Goal: Task Accomplishment & Management: Manage account settings

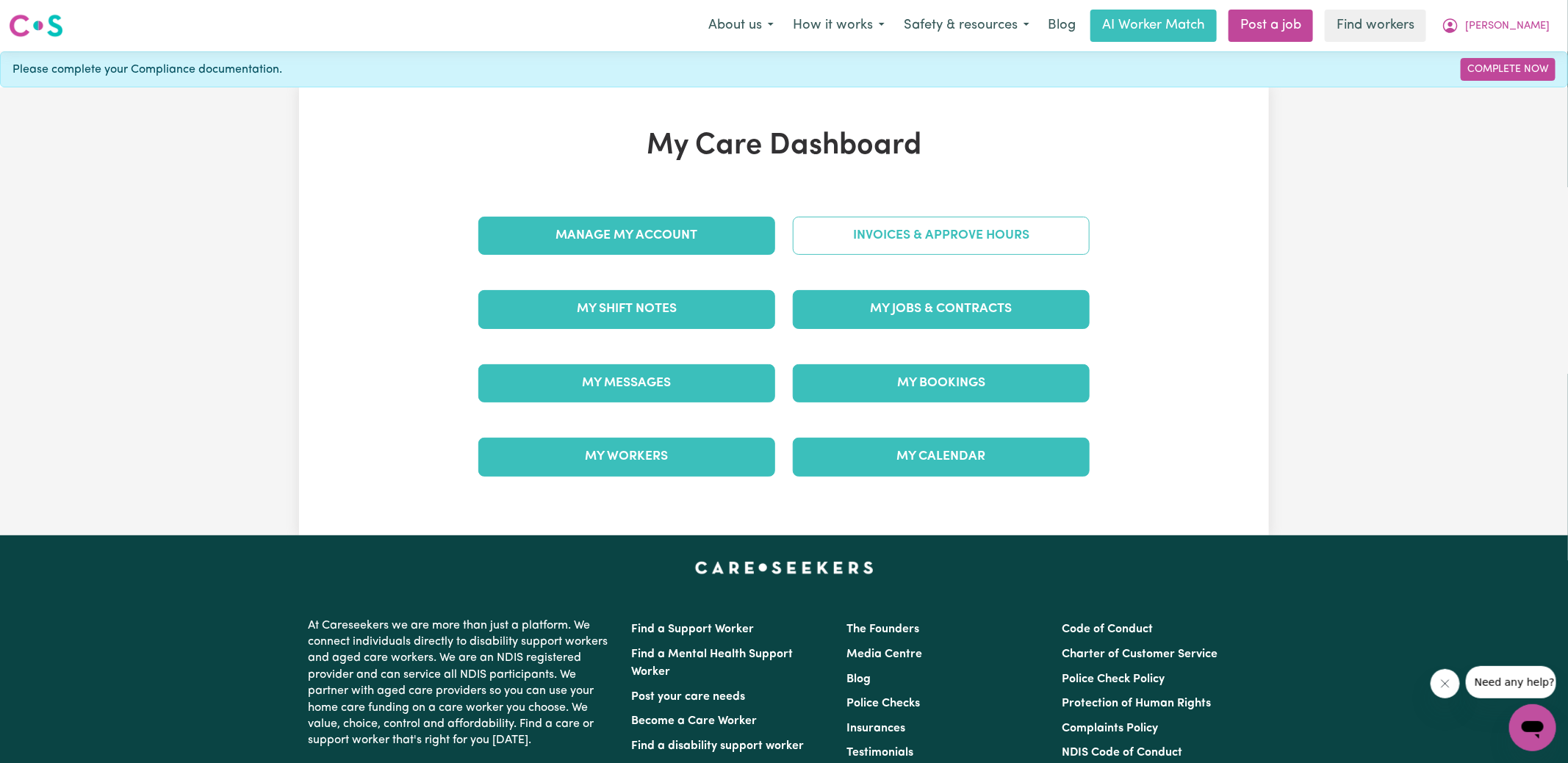
click at [831, 243] on link "Invoices & Approve Hours" at bounding box center [941, 236] width 297 height 38
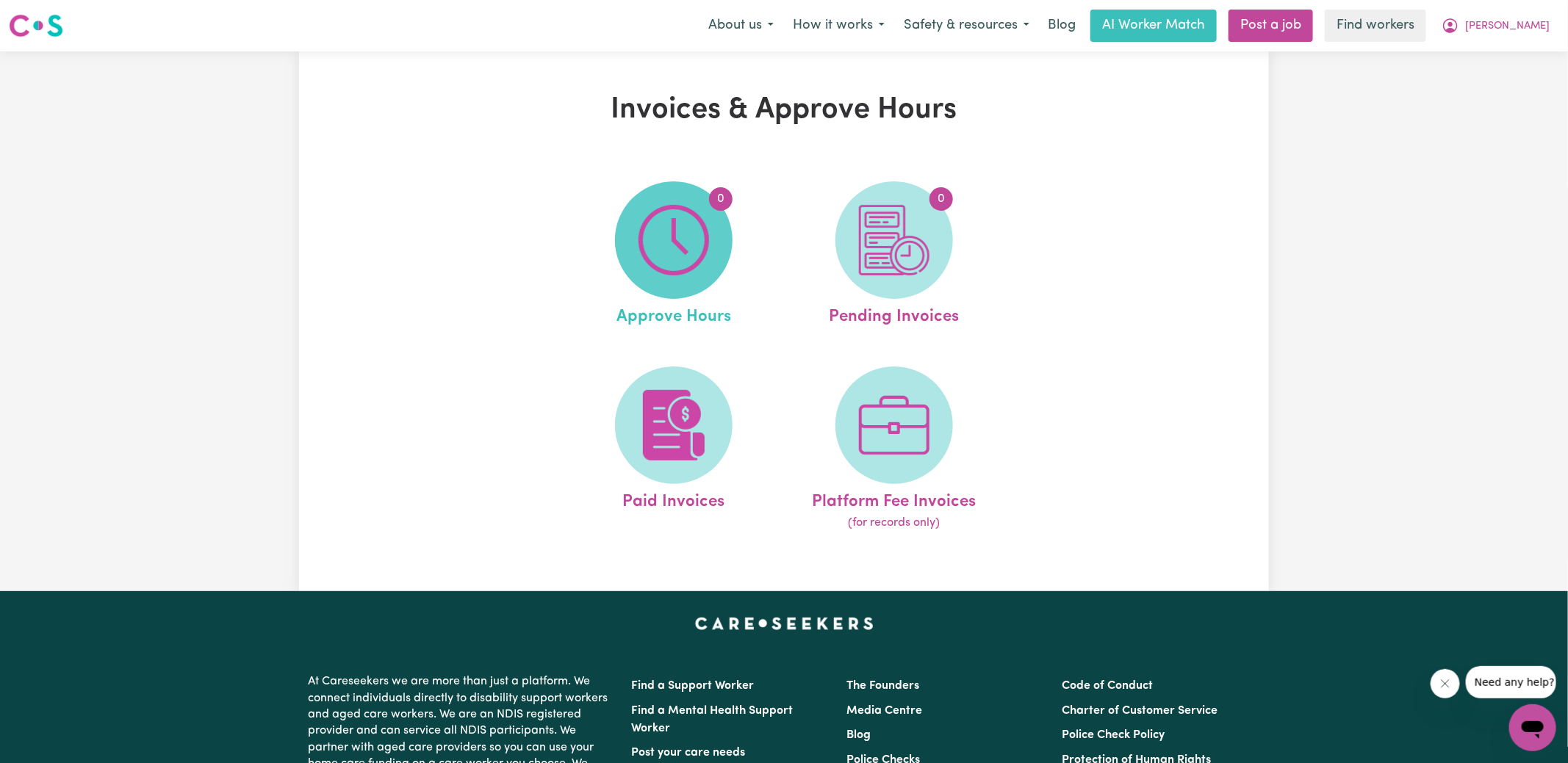
click at [672, 242] on img at bounding box center [673, 240] width 71 height 71
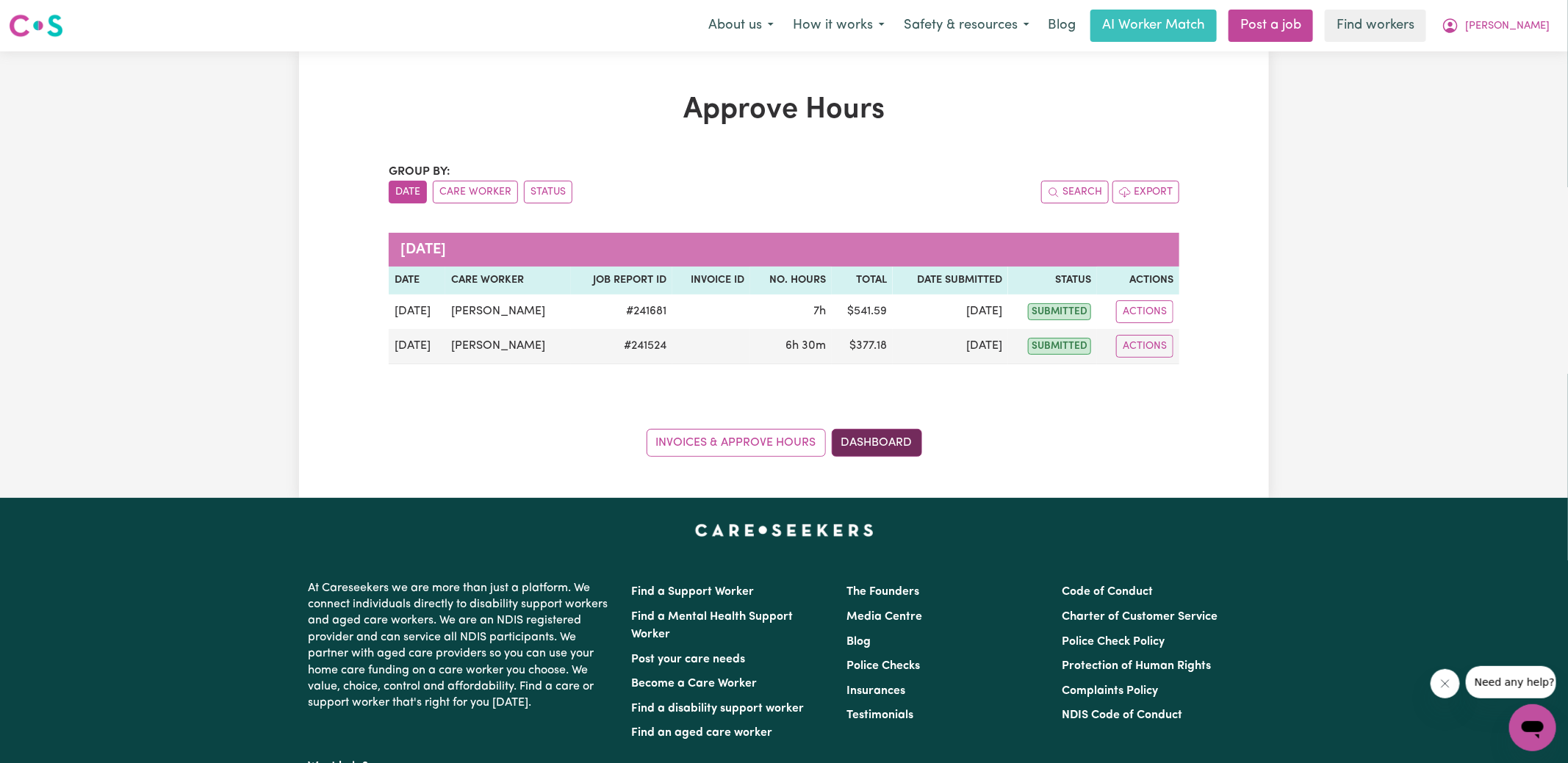
click at [875, 449] on link "Dashboard" at bounding box center [877, 443] width 91 height 28
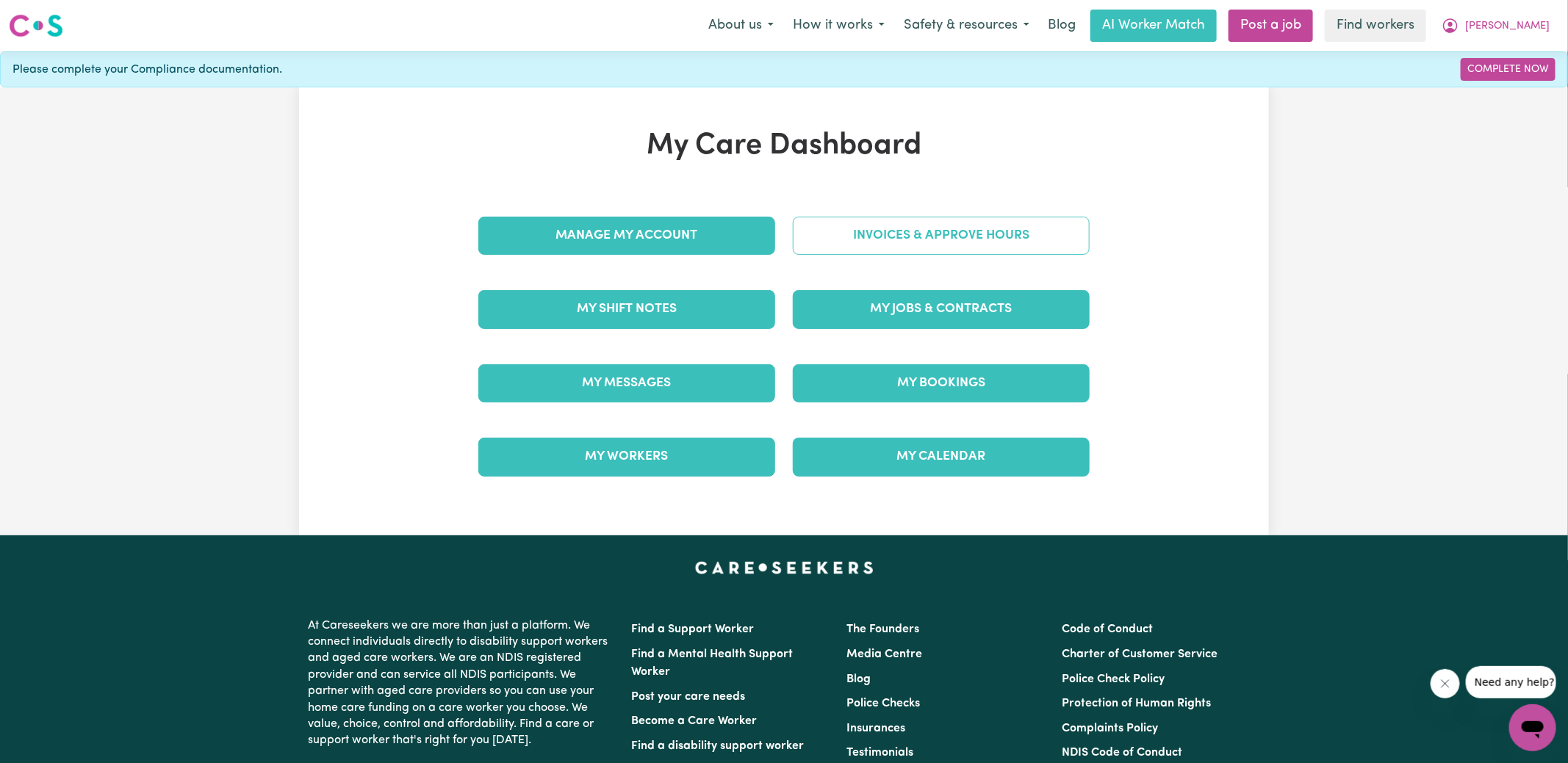
click at [871, 233] on link "Invoices & Approve Hours" at bounding box center [941, 236] width 297 height 38
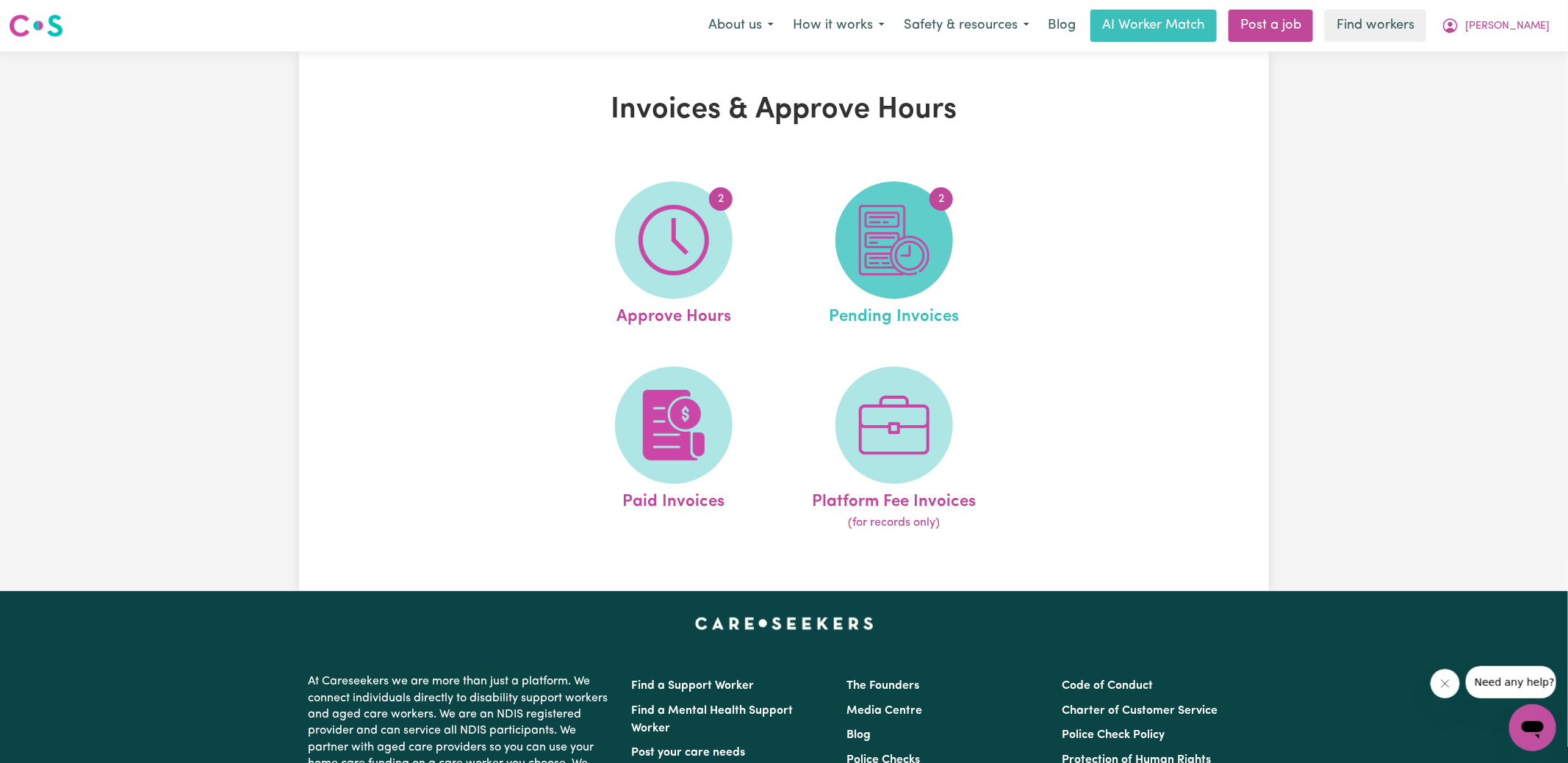
click at [921, 270] on img at bounding box center [894, 240] width 71 height 71
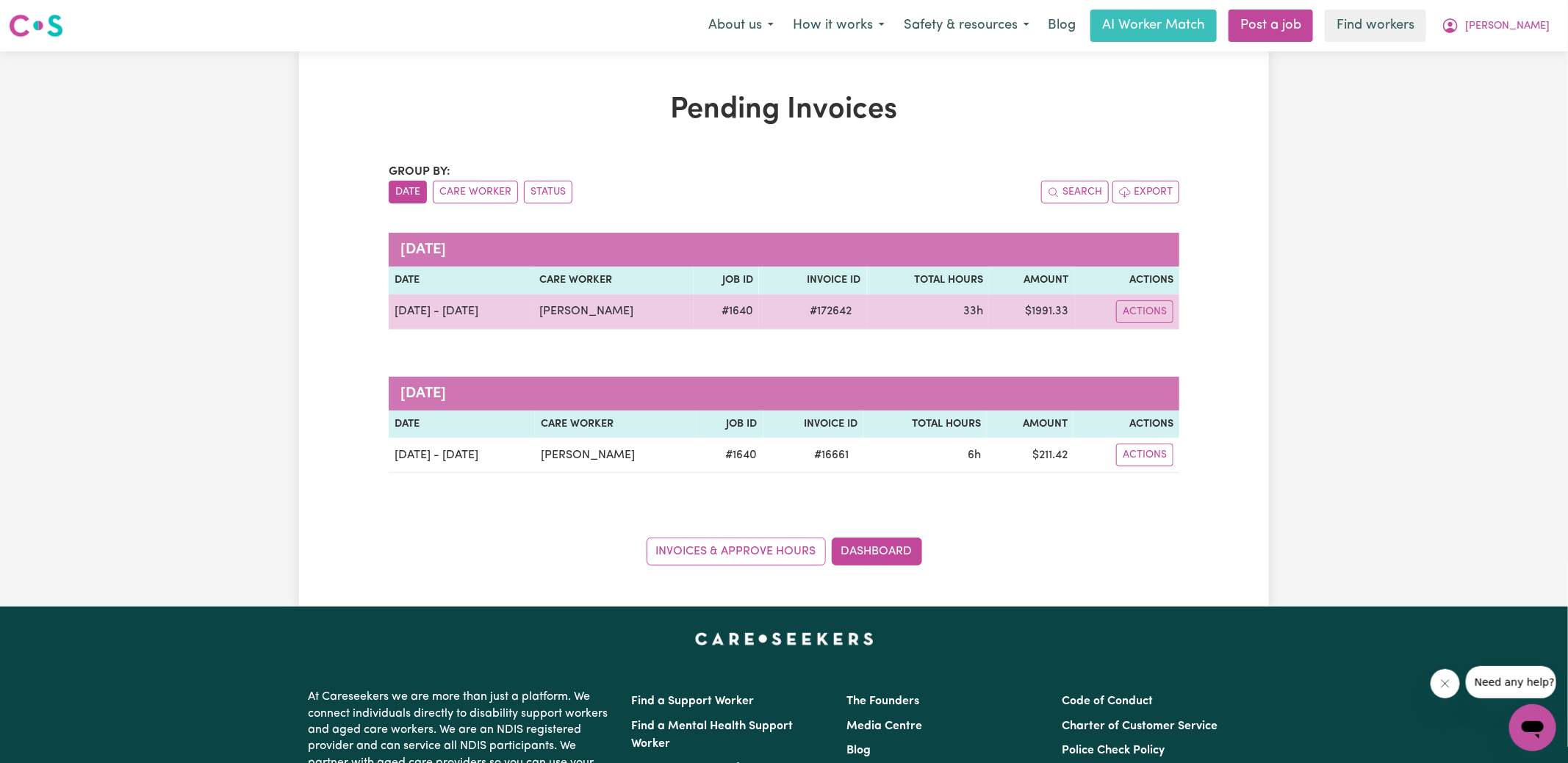
click at [828, 309] on span "# 172642" at bounding box center [831, 312] width 59 height 17
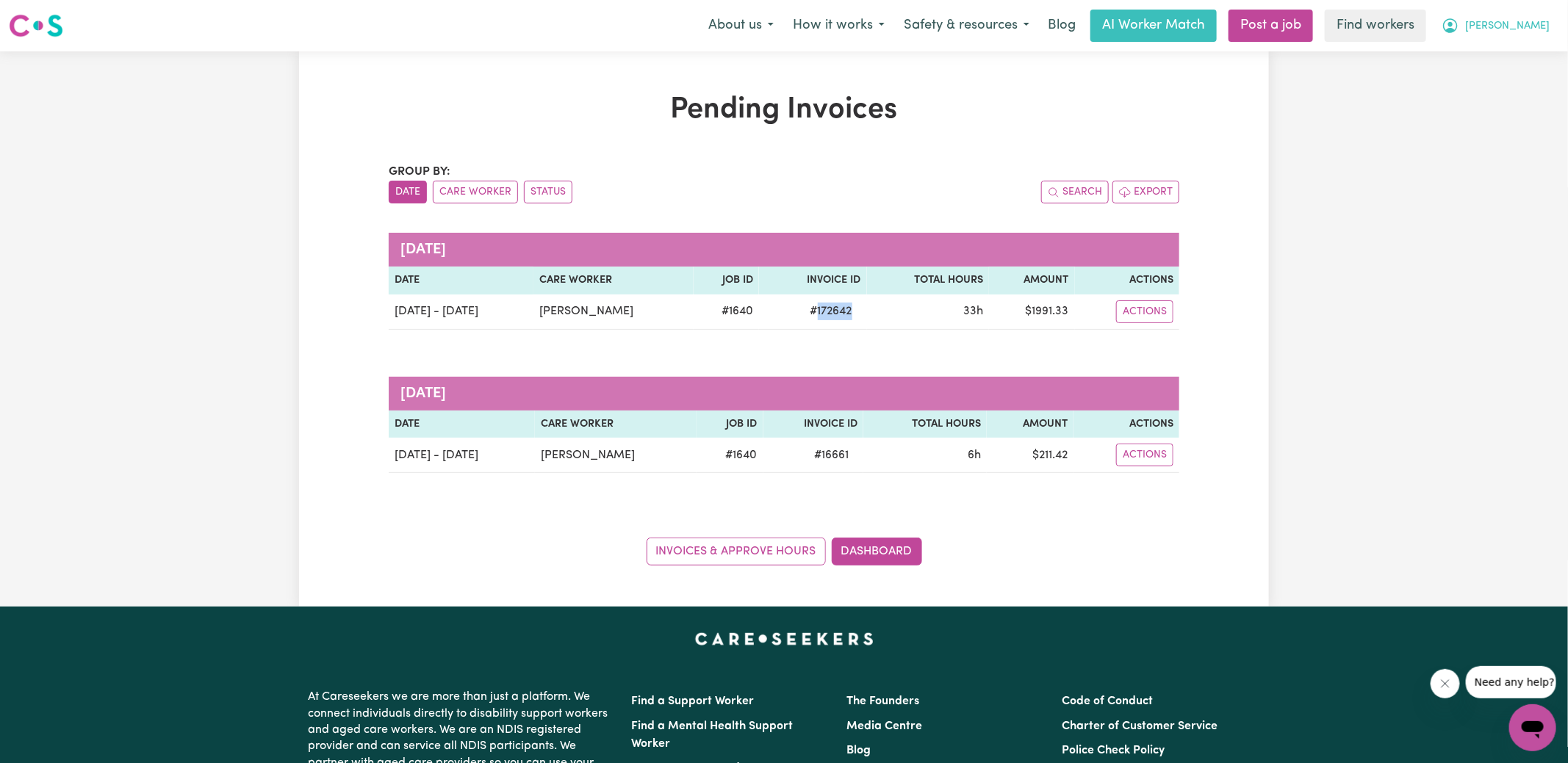
click at [1458, 26] on icon "My Account" at bounding box center [1450, 25] width 15 height 15
click at [1478, 78] on link "Logout" at bounding box center [1500, 84] width 116 height 28
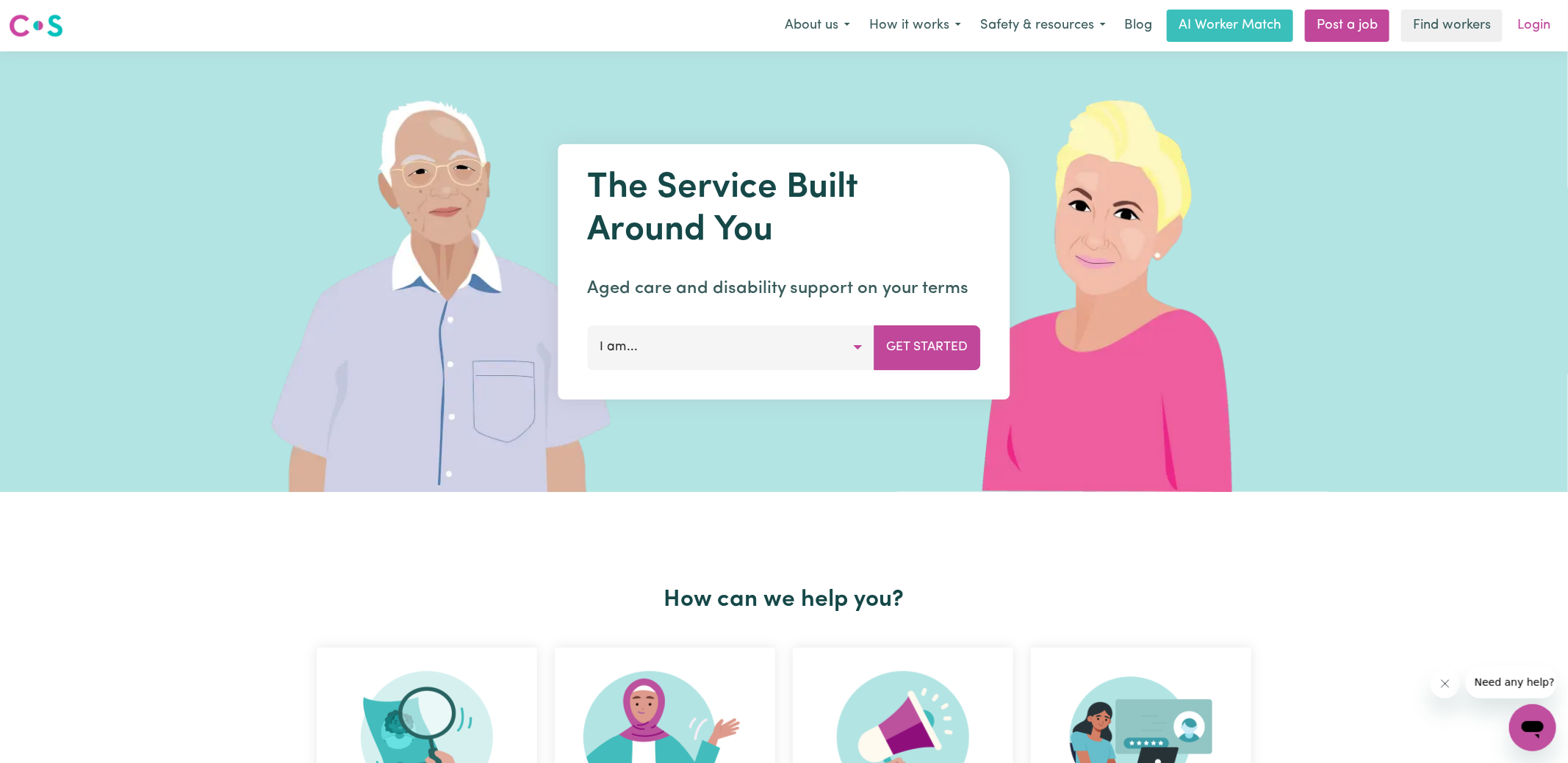
click at [1533, 21] on link "Login" at bounding box center [1534, 25] width 51 height 32
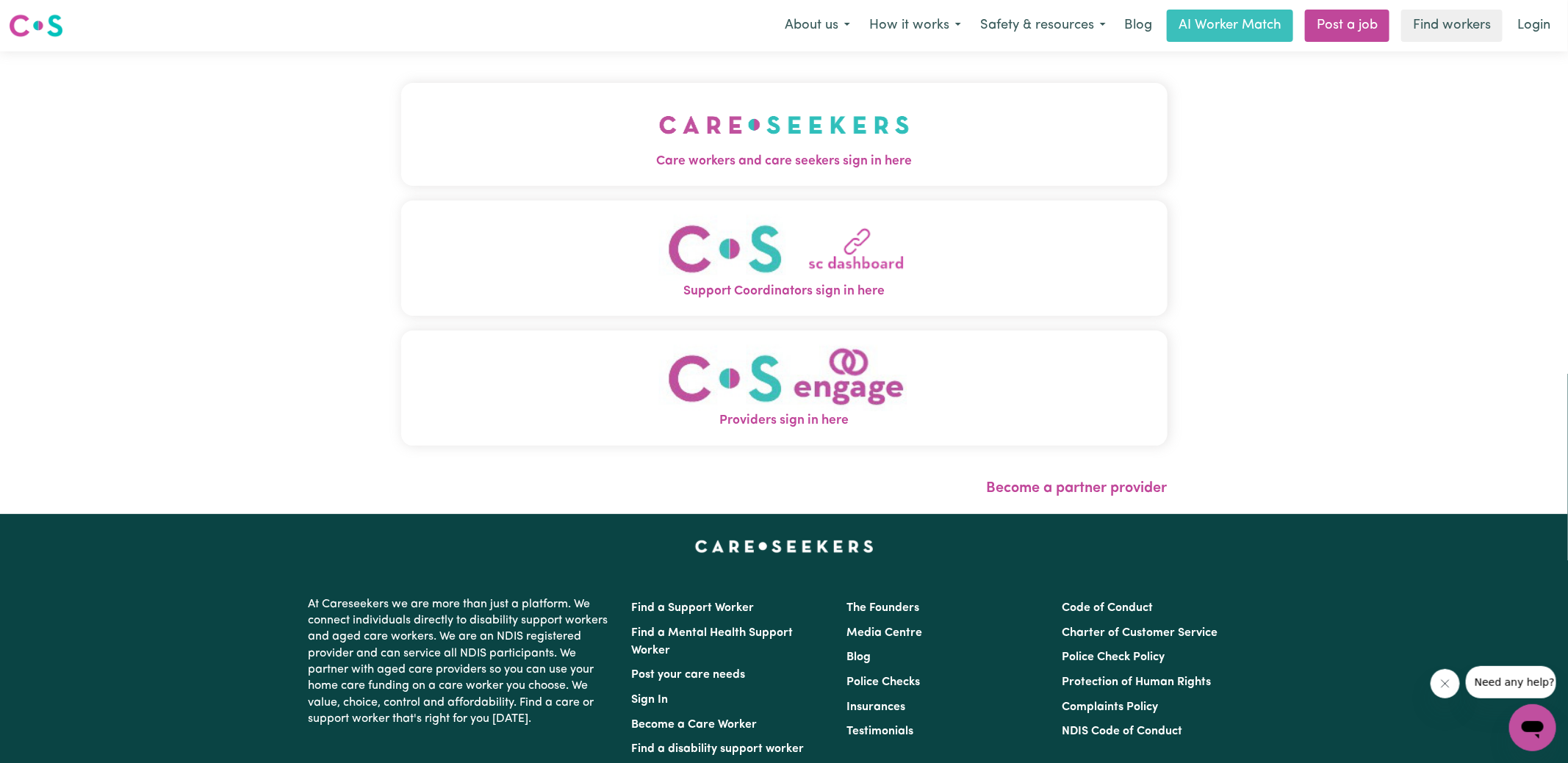
click at [1046, 152] on span "Care workers and care seekers sign in here" at bounding box center [785, 162] width 767 height 19
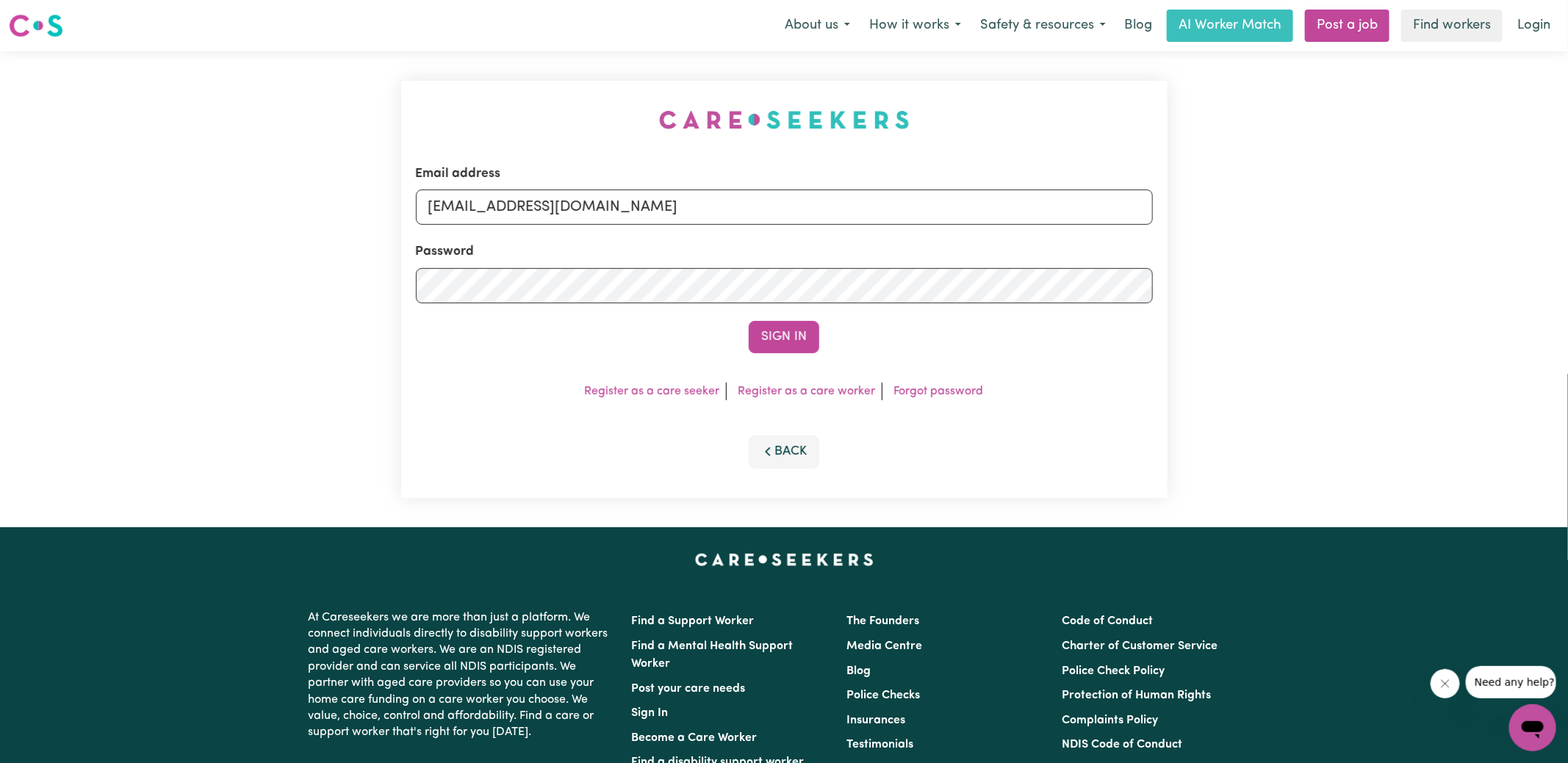
click at [476, 110] on div "Email address [EMAIL_ADDRESS][DOMAIN_NAME] Password Sign In Register as a care …" at bounding box center [784, 289] width 784 height 476
drag, startPoint x: 503, startPoint y: 208, endPoint x: 1531, endPoint y: 291, distance: 1031.3
click at [1531, 291] on div "Email address [EMAIL_ADDRESS][DOMAIN_NAME] Password Sign In Register as a care …" at bounding box center [784, 289] width 1568 height 476
type input "superuser~[EMAIL_ADDRESS][DOMAIN_NAME]"
click at [749, 321] on button "Sign In" at bounding box center [784, 337] width 71 height 32
